Goal: Task Accomplishment & Management: Use online tool/utility

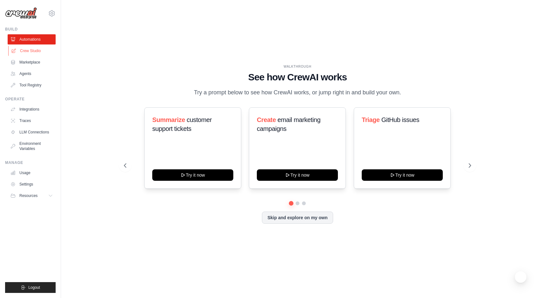
click at [31, 52] on link "Crew Studio" at bounding box center [32, 51] width 48 height 10
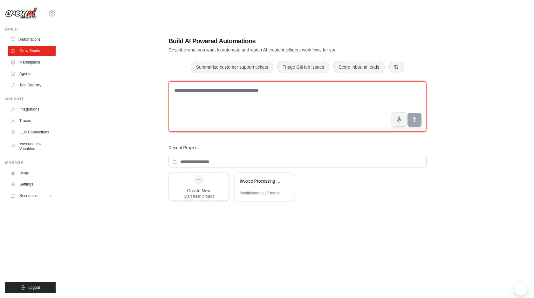
click at [220, 99] on textarea at bounding box center [298, 106] width 258 height 51
type textarea "*"
click at [260, 91] on textarea "**********" at bounding box center [298, 106] width 258 height 51
type textarea "**********"
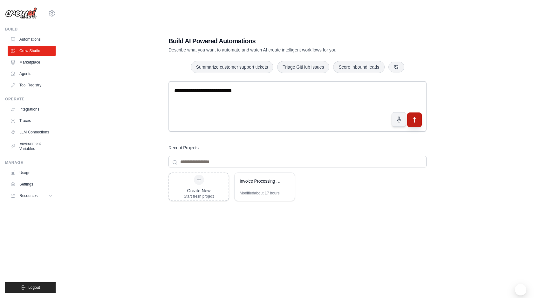
click at [417, 121] on icon "submit" at bounding box center [414, 120] width 7 height 7
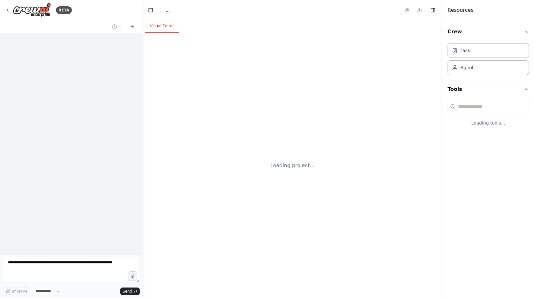
select select "****"
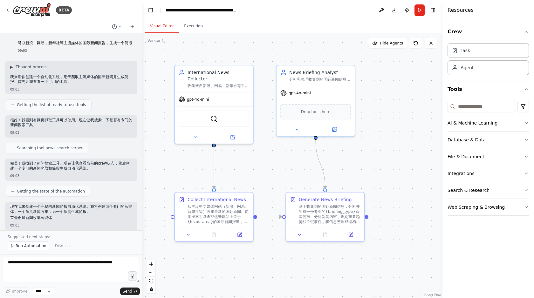
click at [391, 152] on div ".deletable-edge-delete-btn { width: 20px; height: 20px; border: 0px solid #ffff…" at bounding box center [292, 165] width 300 height 265
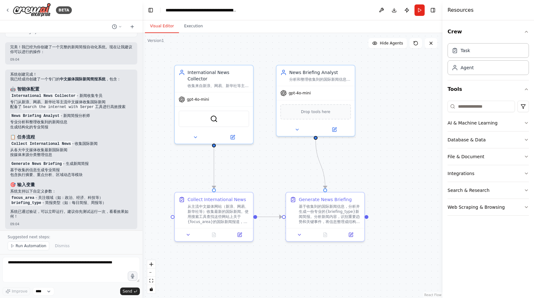
scroll to position [437, 0]
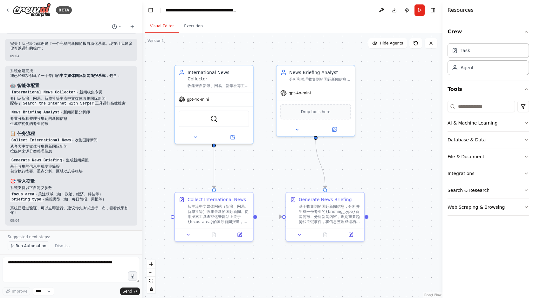
click at [26, 246] on span "Run Automation" at bounding box center [31, 246] width 31 height 5
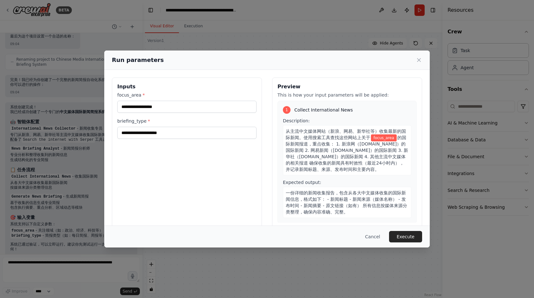
scroll to position [413, 0]
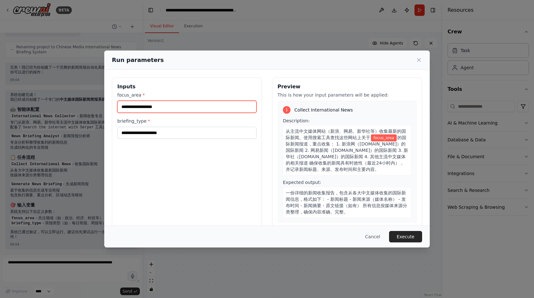
click at [176, 108] on input "focus_area *" at bounding box center [186, 107] width 139 height 12
type input "****"
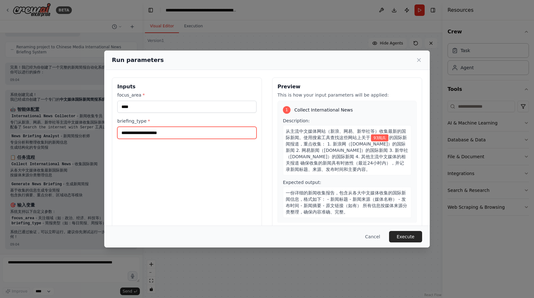
click at [180, 135] on input "briefing_type *" at bounding box center [186, 133] width 139 height 12
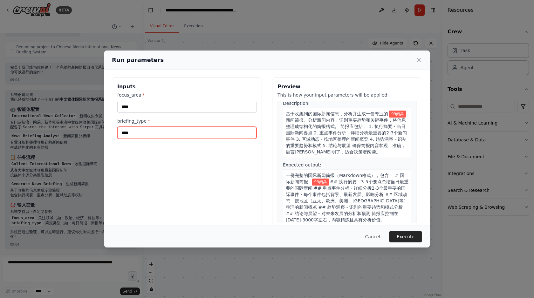
scroll to position [154, 0]
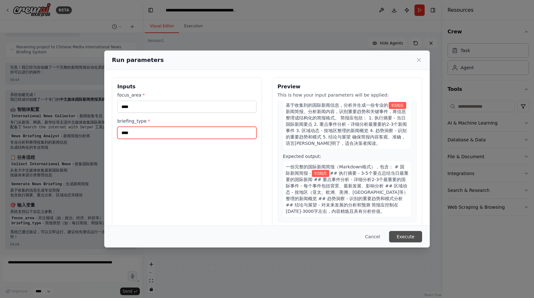
type input "****"
click at [402, 235] on button "Execute" at bounding box center [405, 236] width 33 height 11
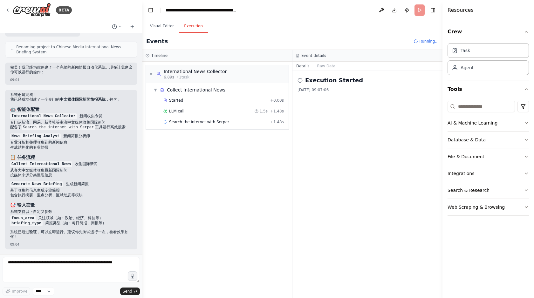
click at [191, 25] on button "Execution" at bounding box center [193, 26] width 29 height 13
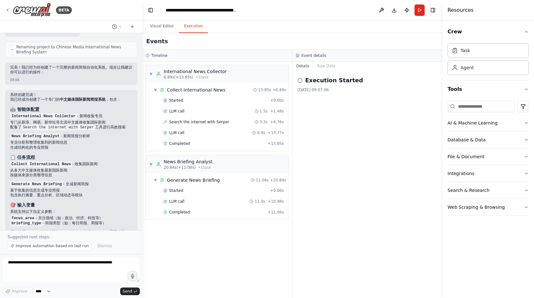
scroll to position [437, 0]
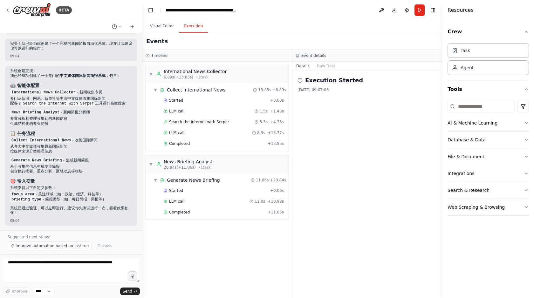
click at [313, 91] on div "2025/9/5 09:07:06" at bounding box center [368, 89] width 140 height 5
click at [326, 66] on button "Raw Data" at bounding box center [327, 66] width 26 height 9
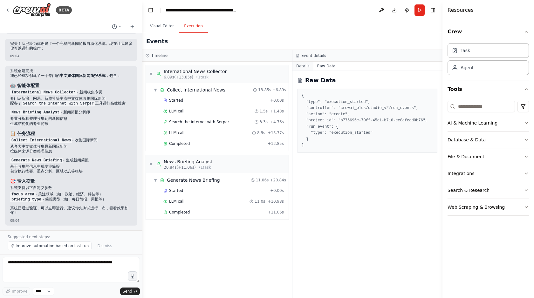
click at [305, 67] on button "Details" at bounding box center [303, 66] width 21 height 9
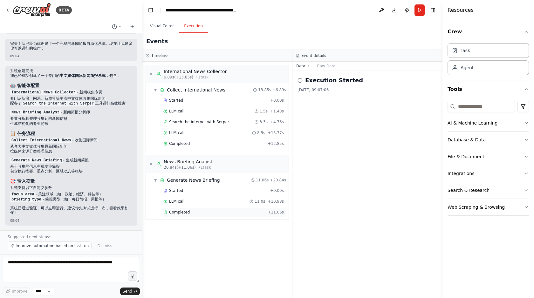
click at [175, 214] on span "Completed" at bounding box center [179, 212] width 21 height 5
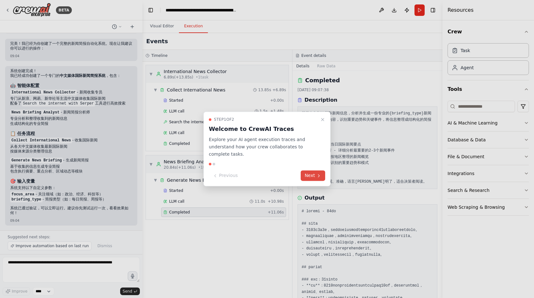
click at [312, 175] on button "Next" at bounding box center [313, 176] width 24 height 10
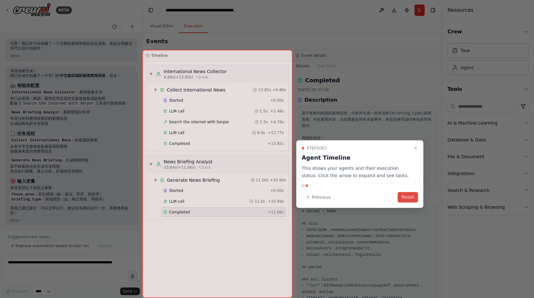
click at [407, 199] on button "Finish" at bounding box center [408, 197] width 20 height 10
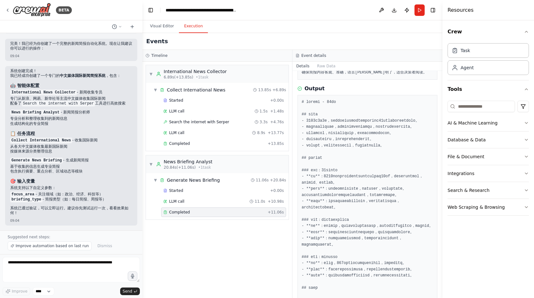
scroll to position [116, 0]
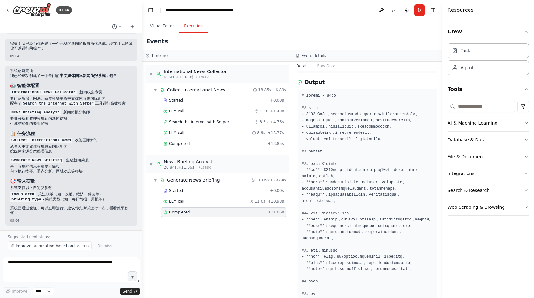
click at [527, 123] on icon "button" at bounding box center [526, 123] width 5 height 5
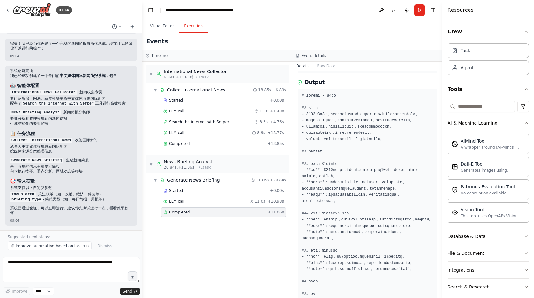
click at [527, 123] on icon "button" at bounding box center [526, 122] width 3 height 1
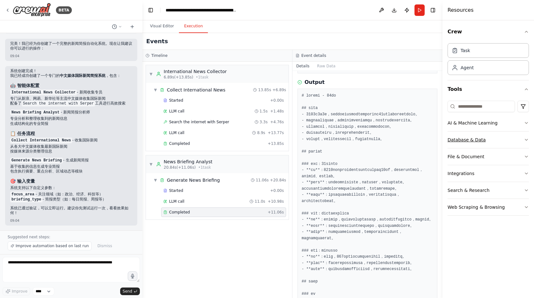
click at [526, 139] on icon "button" at bounding box center [526, 139] width 5 height 5
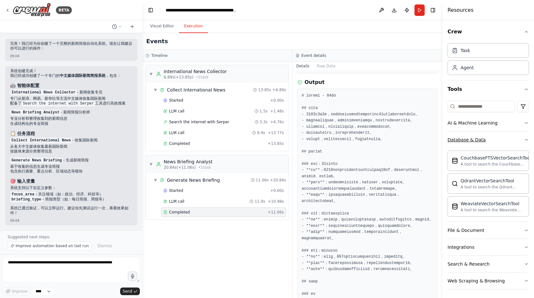
click at [526, 139] on icon "button" at bounding box center [526, 139] width 5 height 5
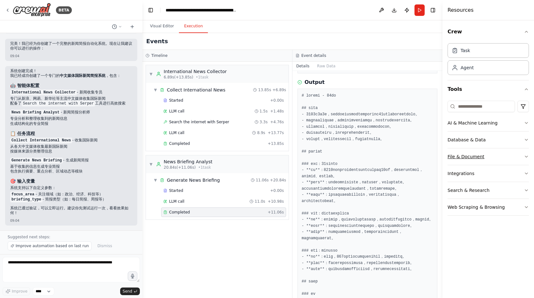
click at [526, 158] on icon "button" at bounding box center [526, 156] width 5 height 5
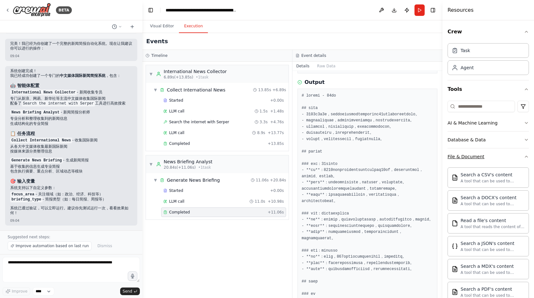
click at [526, 158] on icon "button" at bounding box center [526, 156] width 5 height 5
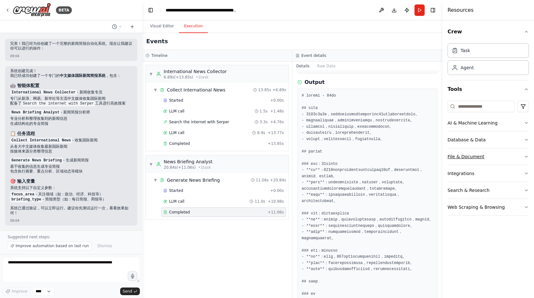
click at [528, 156] on icon "button" at bounding box center [526, 156] width 5 height 5
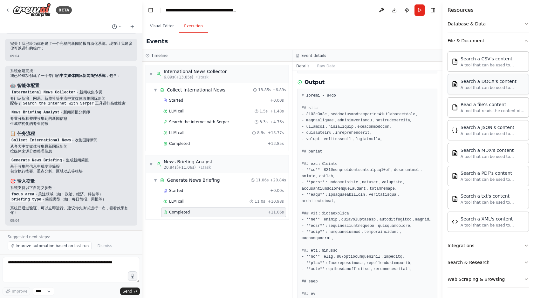
scroll to position [0, 0]
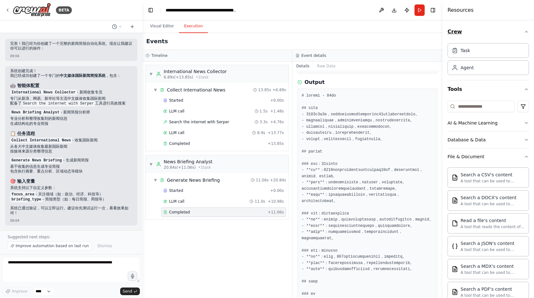
click at [527, 31] on icon "button" at bounding box center [526, 31] width 5 height 5
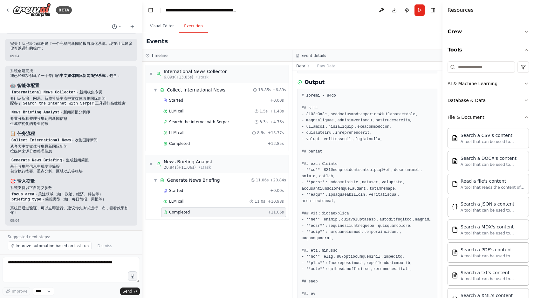
click at [527, 31] on icon "button" at bounding box center [526, 31] width 5 height 5
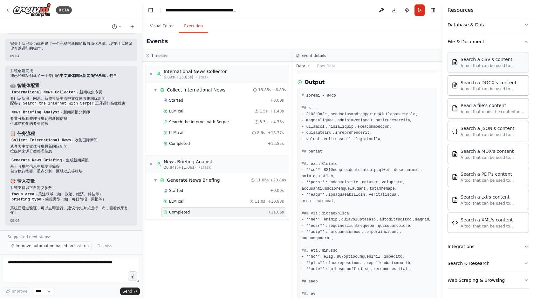
scroll to position [116, 0]
click at [528, 263] on icon "button" at bounding box center [526, 262] width 5 height 5
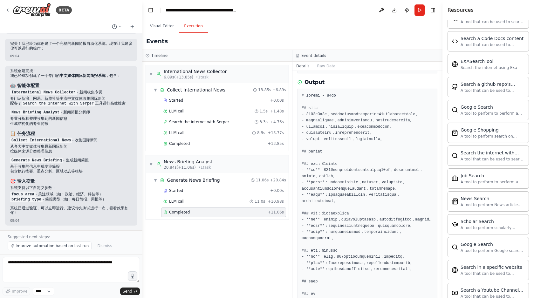
scroll to position [442, 0]
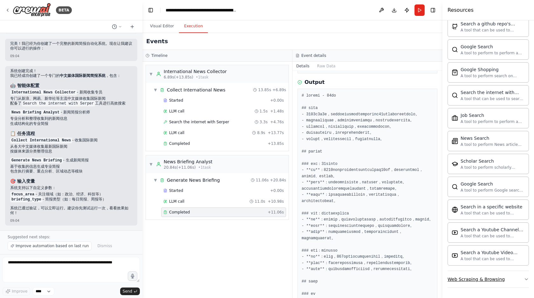
click at [528, 279] on icon "button" at bounding box center [526, 279] width 5 height 5
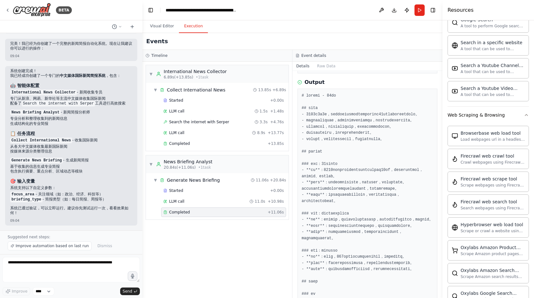
scroll to position [640, 0]
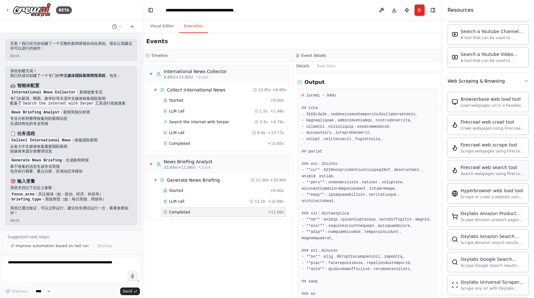
click at [474, 180] on div "Firecrawl web search tool Search webpages using Firecrawl and return the results" at bounding box center [488, 170] width 81 height 20
click at [476, 166] on div "Firecrawl web search tool" at bounding box center [493, 167] width 64 height 6
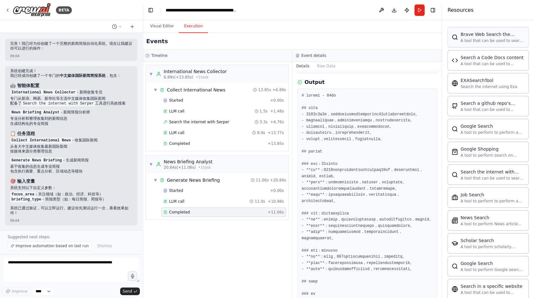
scroll to position [243, 0]
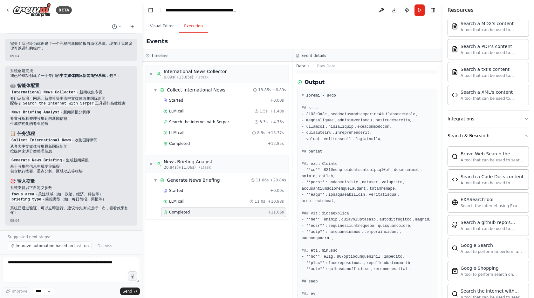
click at [359, 39] on div "Events" at bounding box center [292, 41] width 300 height 17
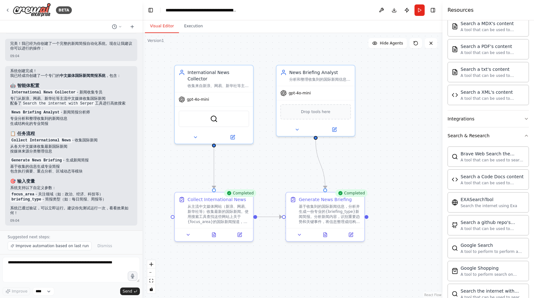
click at [158, 26] on button "Visual Editor" at bounding box center [162, 26] width 34 height 13
click at [218, 218] on div "从主流中文媒体网站（新浪、网易、新华社等）收集最新的国际新闻。使用搜索工具查找这些网站上关于{focus_area}的国际新闻报道，重点收集： 1. 新浪网（…" at bounding box center [219, 213] width 62 height 20
click at [238, 236] on button at bounding box center [240, 234] width 22 height 8
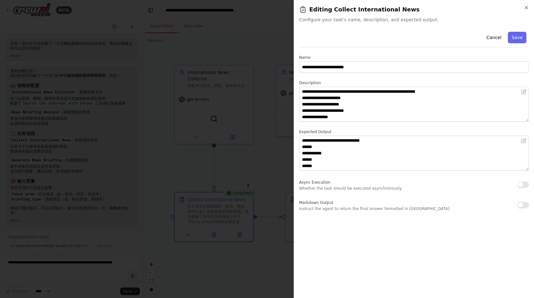
scroll to position [19, 0]
click at [278, 143] on div at bounding box center [267, 149] width 534 height 298
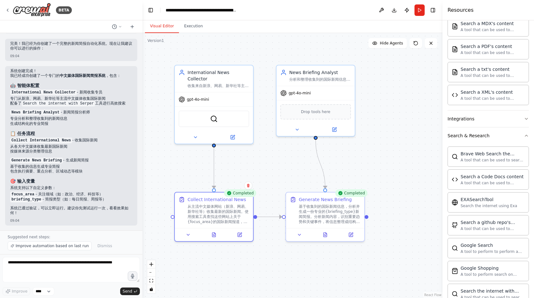
click at [408, 100] on div ".deletable-edge-delete-btn { width: 20px; height: 20px; border: 0px solid #ffff…" at bounding box center [292, 165] width 300 height 265
click at [400, 96] on div ".deletable-edge-delete-btn { width: 20px; height: 20px; border: 0px solid #ffff…" at bounding box center [292, 165] width 300 height 265
click at [399, 115] on div ".deletable-edge-delete-btn { width: 20px; height: 20px; border: 0px solid #ffff…" at bounding box center [292, 165] width 300 height 265
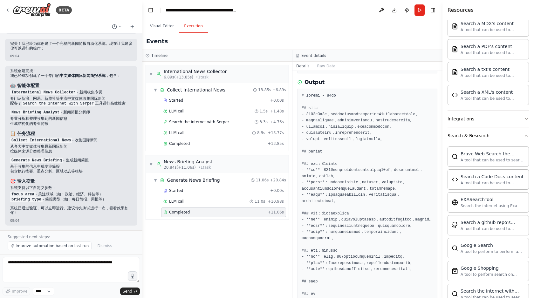
click at [203, 28] on button "Execution" at bounding box center [193, 26] width 29 height 13
click at [262, 245] on div "▼ International News Collector 6.89s (+13.85s) • 1 task ▼ Collect International…" at bounding box center [217, 180] width 150 height 237
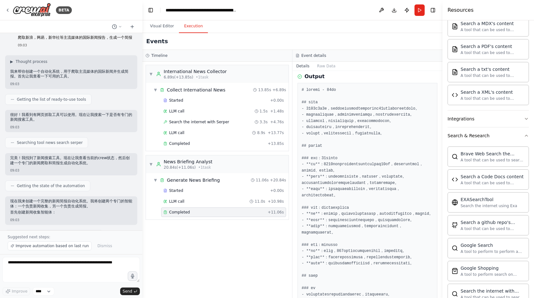
scroll to position [2, 0]
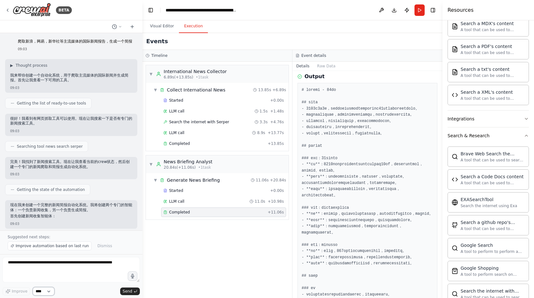
click at [52, 291] on select "****" at bounding box center [44, 291] width 22 height 8
click at [197, 243] on div "▼ International News Collector 6.89s (+13.85s) • 1 task ▼ Collect International…" at bounding box center [217, 180] width 150 height 237
click at [232, 242] on div "▼ International News Collector 6.89s (+13.85s) • 1 task ▼ Collect International…" at bounding box center [217, 180] width 150 height 237
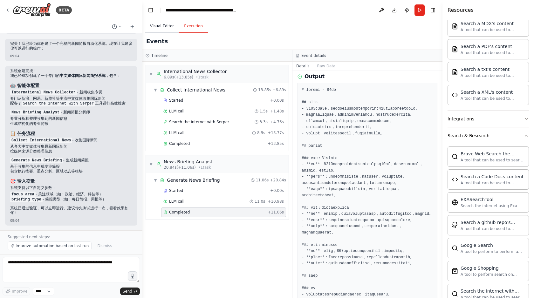
click at [162, 26] on button "Visual Editor" at bounding box center [162, 26] width 34 height 13
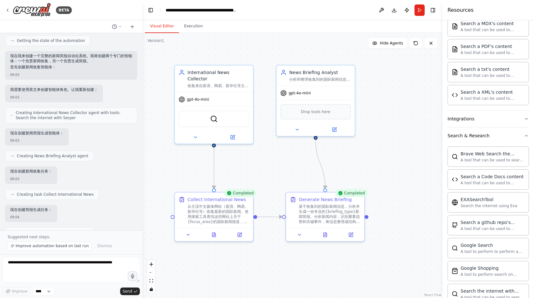
scroll to position [193, 0]
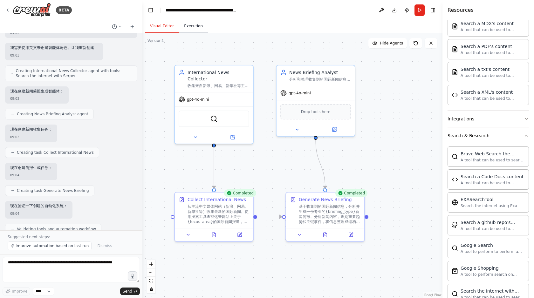
click at [196, 25] on button "Execution" at bounding box center [193, 26] width 29 height 13
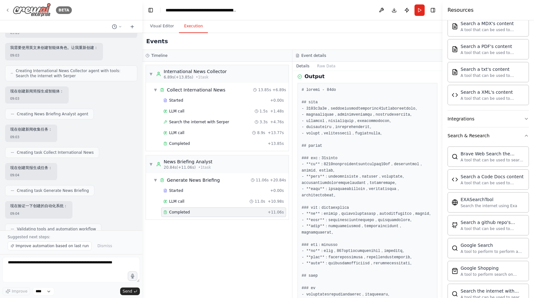
click at [5, 13] on div "BETA" at bounding box center [38, 10] width 67 height 14
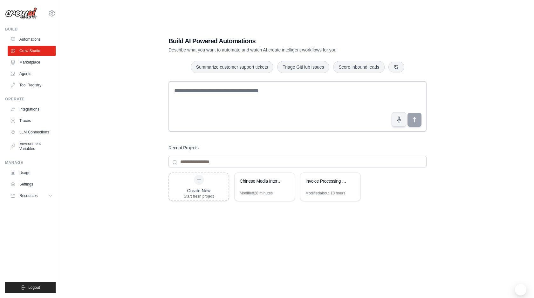
click at [416, 38] on div "Build AI Powered Automations Describe what you want to automate and watch AI cr…" at bounding box center [298, 45] width 258 height 17
click at [340, 150] on div "Recent Projects" at bounding box center [298, 148] width 258 height 6
click at [459, 30] on div "Build AI Powered Automations Describe what you want to automate and watch AI cr…" at bounding box center [297, 155] width 453 height 298
click at [30, 40] on link "Automations" at bounding box center [32, 39] width 48 height 10
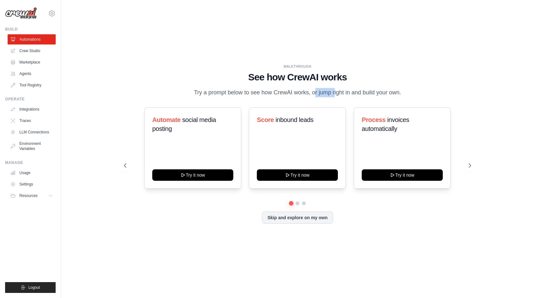
drag, startPoint x: 298, startPoint y: 89, endPoint x: 321, endPoint y: 89, distance: 22.9
click at [321, 89] on p "Try a prompt below to see how CrewAI works, or jump right in and build your own." at bounding box center [298, 92] width 214 height 9
click at [346, 89] on p "Try a prompt below to see how CrewAI works, or jump right in and build your own." at bounding box center [298, 92] width 214 height 9
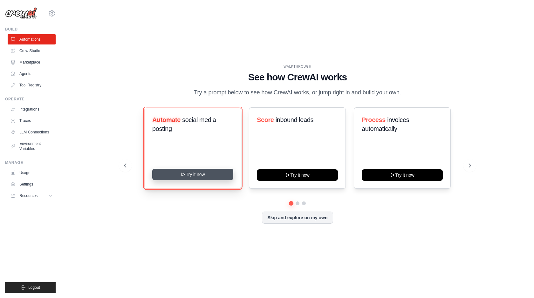
click at [197, 180] on button "Try it now" at bounding box center [192, 174] width 81 height 11
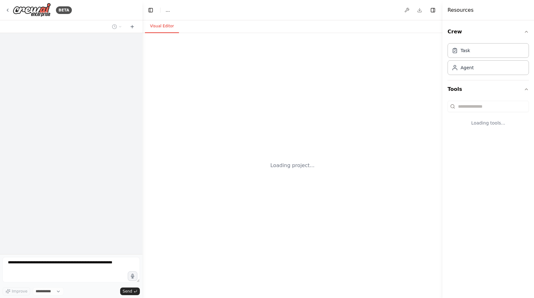
select select "****"
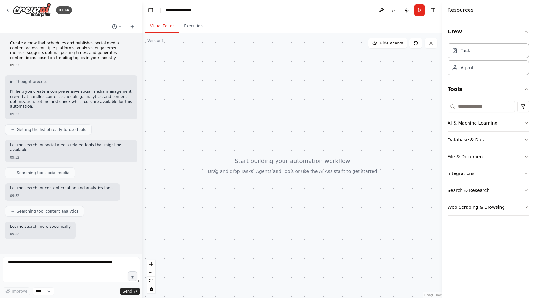
scroll to position [22, 0]
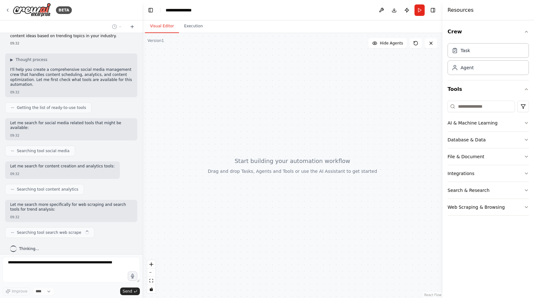
click at [284, 5] on header "**********" at bounding box center [292, 10] width 300 height 20
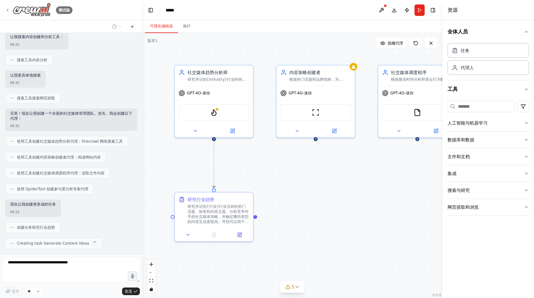
scroll to position [142, 0]
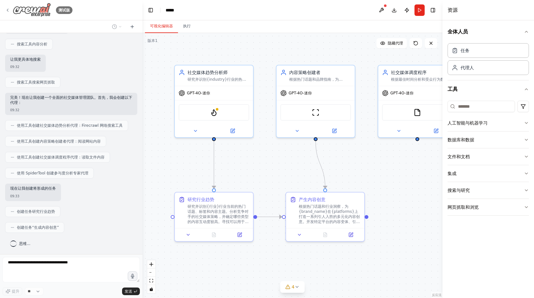
click at [9, 12] on div "测试版" at bounding box center [38, 10] width 67 height 14
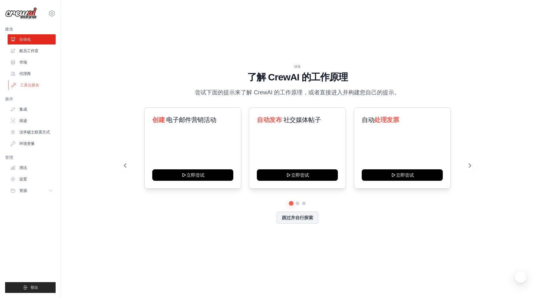
click at [24, 86] on font "工具注册表" at bounding box center [29, 85] width 19 height 4
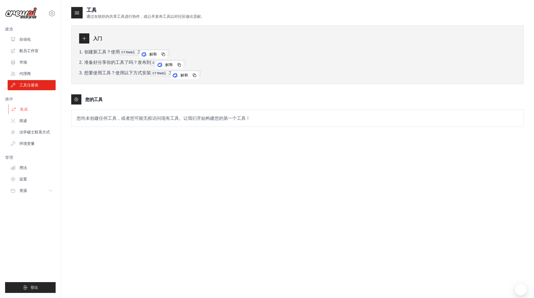
click at [23, 111] on font "集成" at bounding box center [24, 109] width 8 height 4
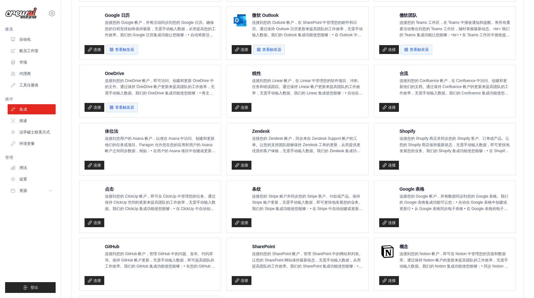
scroll to position [372, 0]
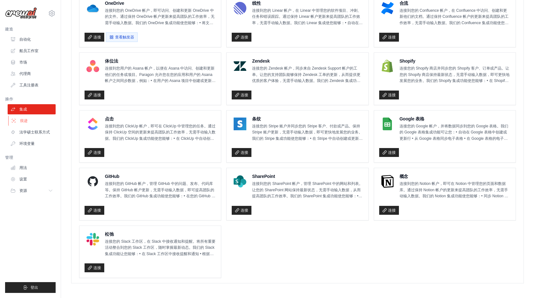
click at [25, 121] on font "痕迹" at bounding box center [24, 121] width 8 height 4
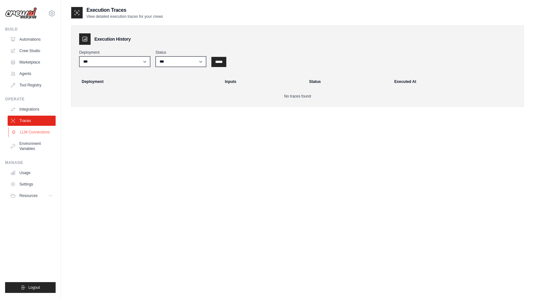
click at [29, 135] on link "LLM Connections" at bounding box center [32, 132] width 48 height 10
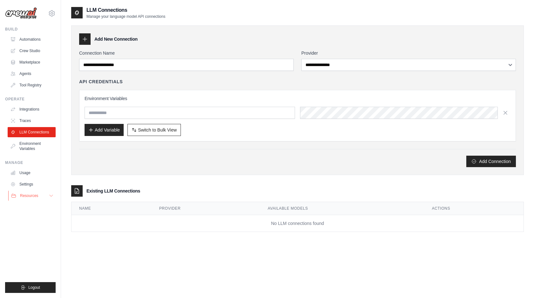
click at [29, 197] on span "Resources" at bounding box center [29, 195] width 18 height 5
click at [29, 179] on link "Settings" at bounding box center [32, 184] width 48 height 10
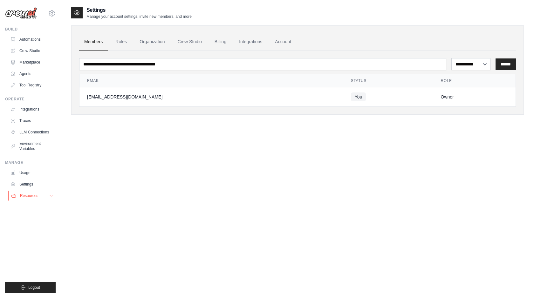
click at [30, 196] on span "Resources" at bounding box center [29, 195] width 18 height 5
click at [24, 74] on link "Agents" at bounding box center [32, 74] width 48 height 10
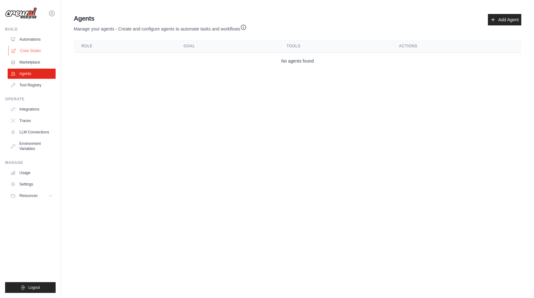
click at [29, 50] on link "Crew Studio" at bounding box center [32, 51] width 48 height 10
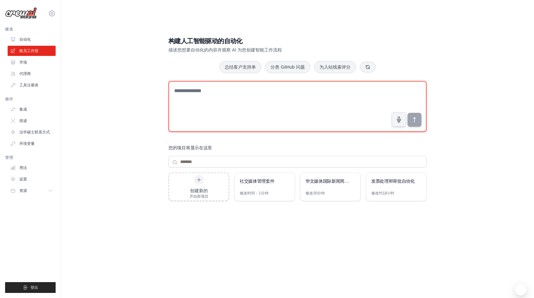
click at [216, 100] on textarea at bounding box center [298, 106] width 258 height 51
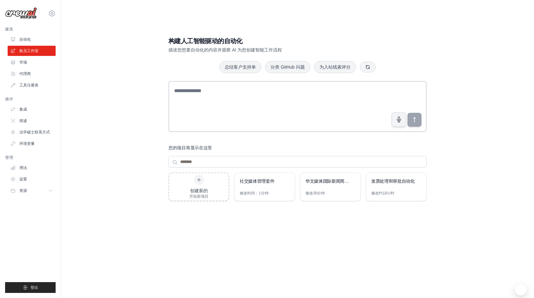
click at [123, 109] on div "构建人工智能驱动的自动化 描述您想要自动化的内容并观察 AI 为您创建智能工作流程 总结客户支持单 分类 GitHub 问题 为入站线索评分 您的项目将显示在…" at bounding box center [297, 155] width 453 height 298
click at [377, 27] on div "构建人工智能驱动的自动化 描述您想要自动化的内容并观察 AI 为您创建智能工作流程 总结客户支持单 分类 GitHub 问题 为入站线索评分 您的项目将显示在…" at bounding box center [297, 155] width 273 height 258
